Goal: Navigation & Orientation: Understand site structure

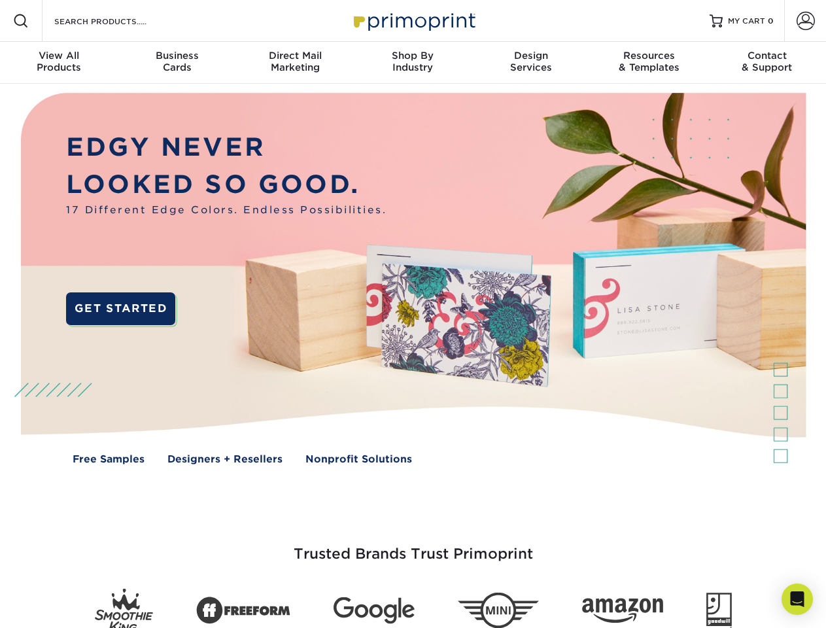
click at [413, 314] on img at bounding box center [413, 288] width 818 height 409
click at [21, 21] on span at bounding box center [21, 21] width 16 height 16
click at [805, 21] on span at bounding box center [806, 21] width 18 height 18
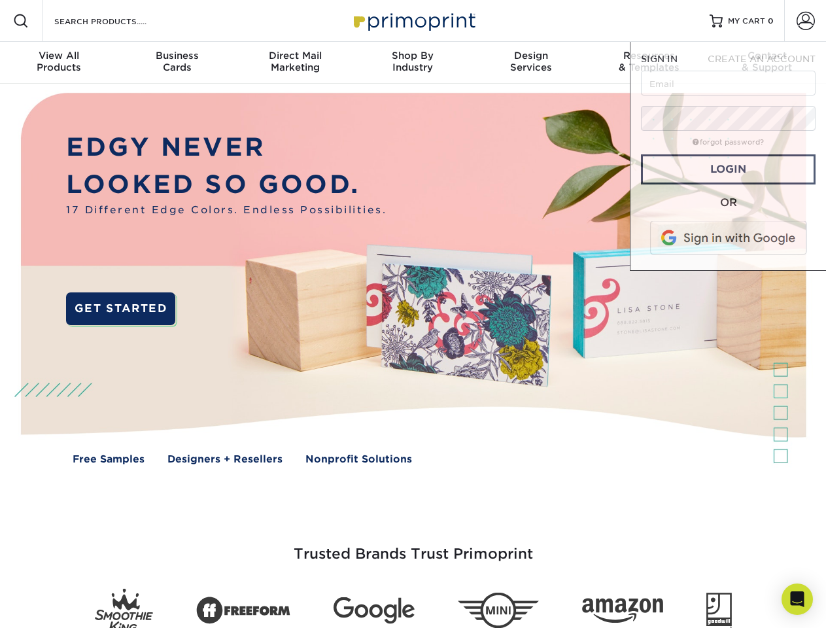
click at [59, 63] on div "View All Products" at bounding box center [59, 62] width 118 height 24
click at [177, 63] on div "Business Cards" at bounding box center [177, 62] width 118 height 24
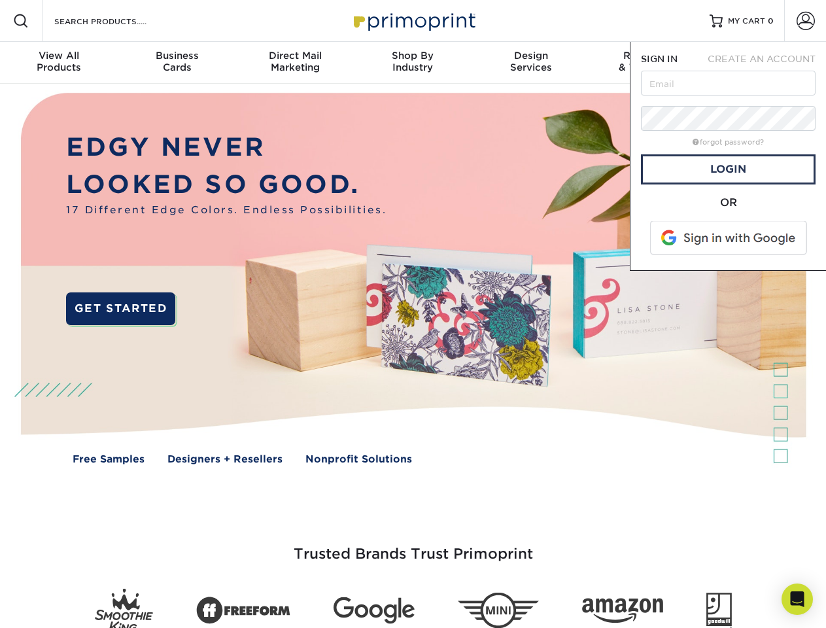
click at [295, 63] on div "Direct Mail Marketing" at bounding box center [295, 62] width 118 height 24
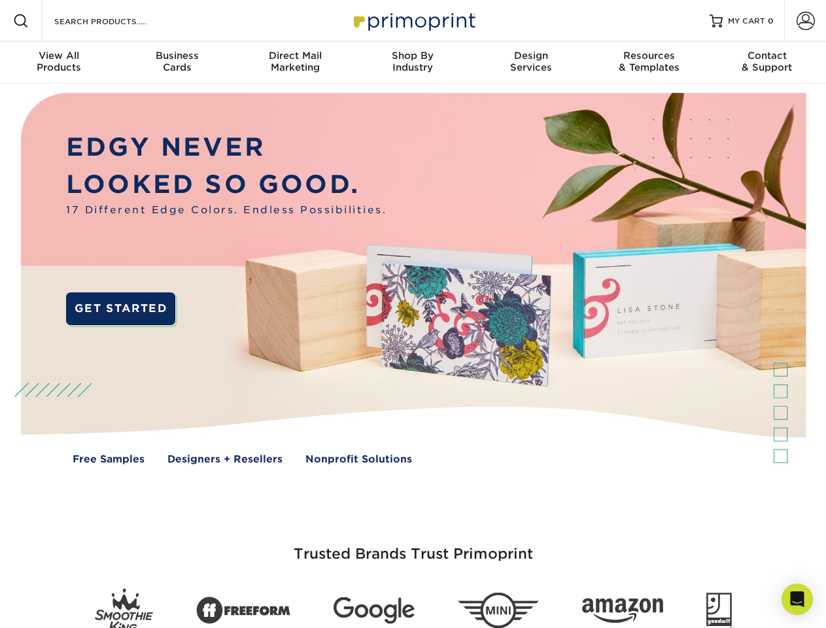
click at [413, 63] on div "Shop By Industry" at bounding box center [413, 62] width 118 height 24
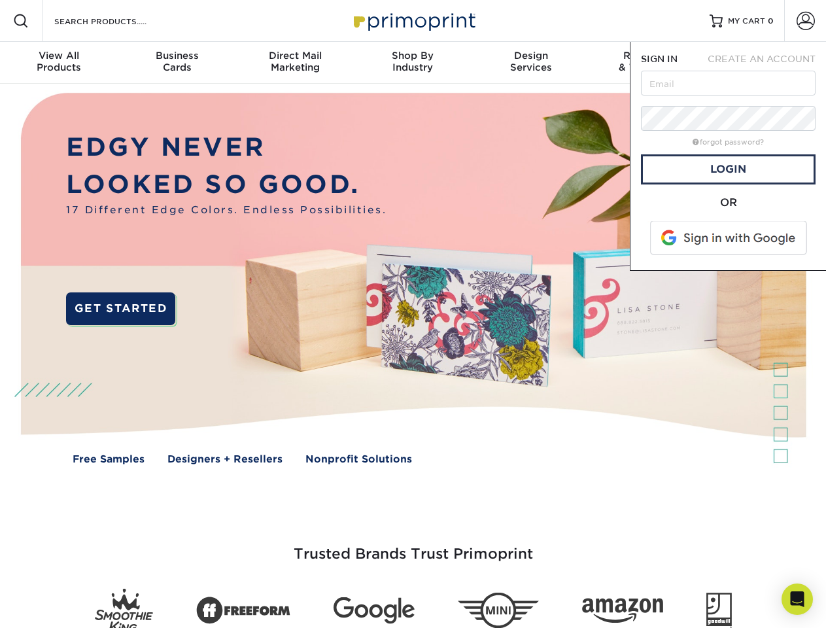
click at [531, 63] on div "Design Services" at bounding box center [531, 62] width 118 height 24
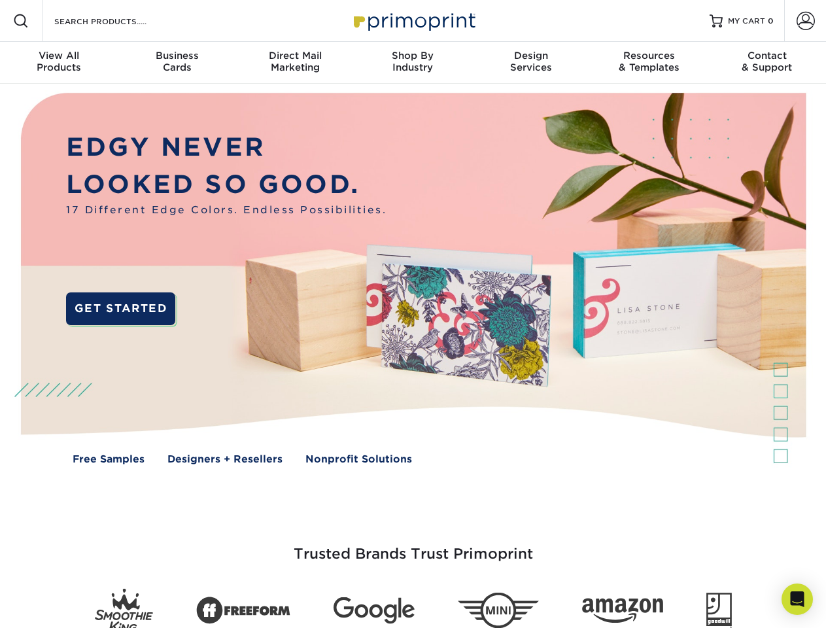
click at [649, 63] on span "SIGN IN" at bounding box center [659, 59] width 37 height 10
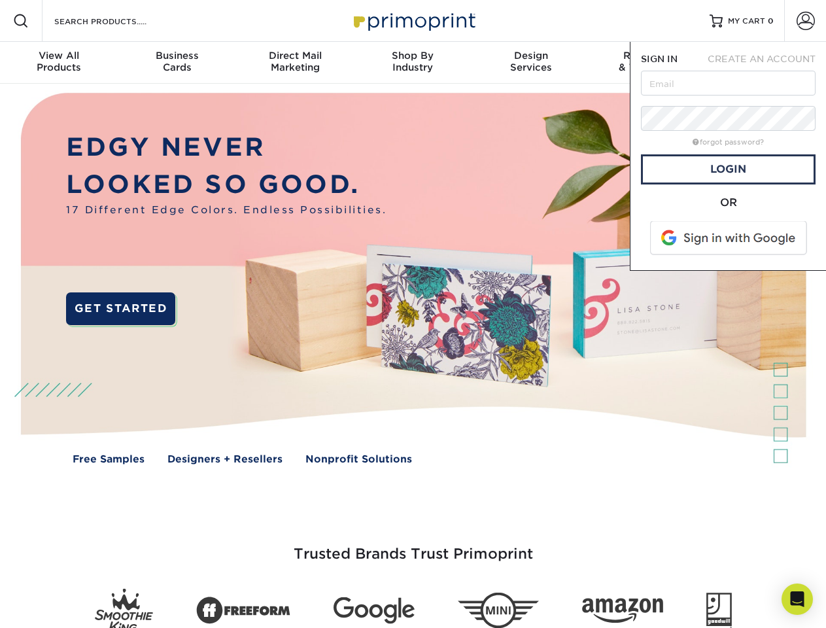
click at [767, 63] on div "Contact & Support" at bounding box center [768, 62] width 118 height 24
